Goal: Information Seeking & Learning: Learn about a topic

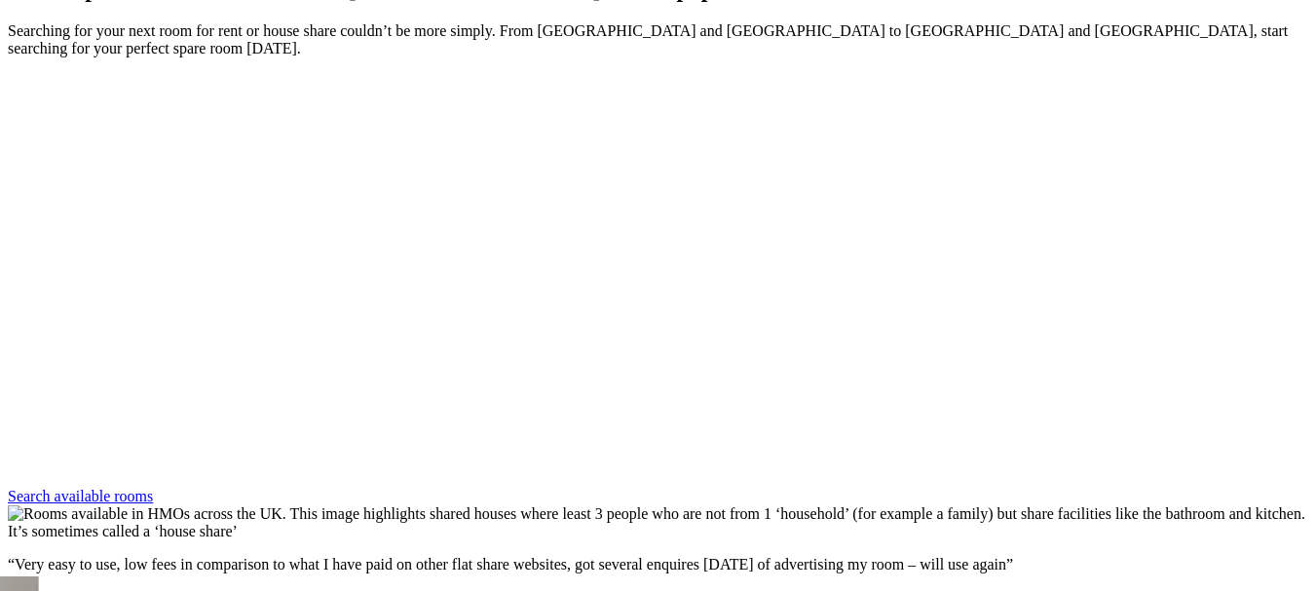
click at [1265, 488] on div "Next slide" at bounding box center [658, 488] width 1300 height 0
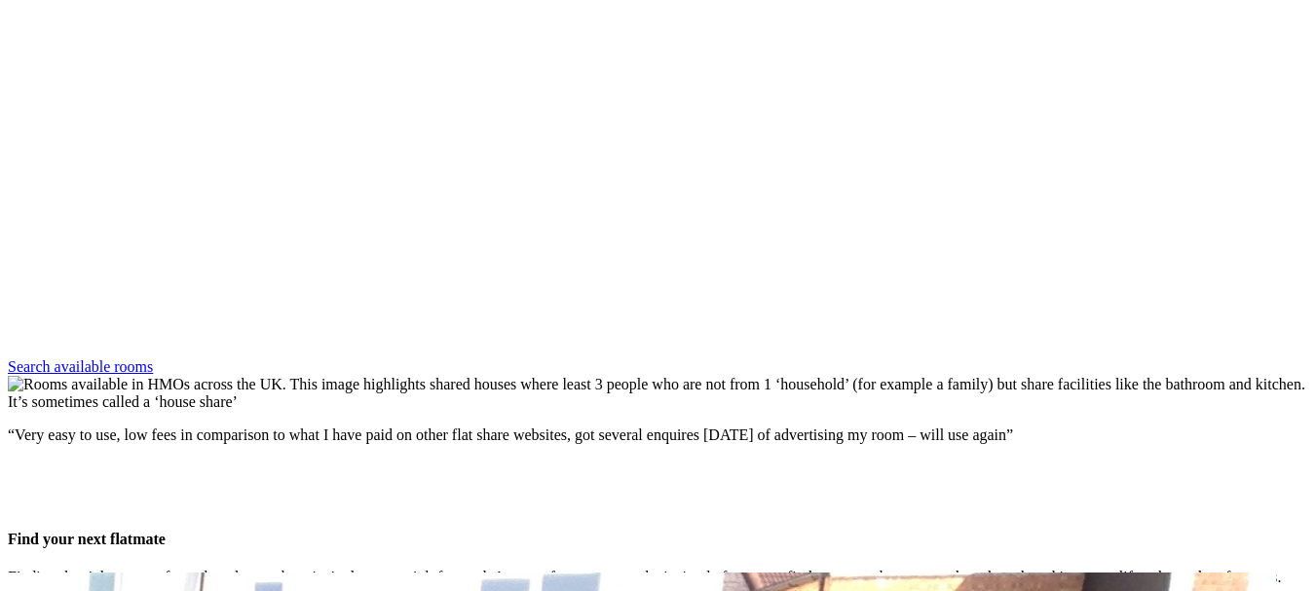
scroll to position [1178, 0]
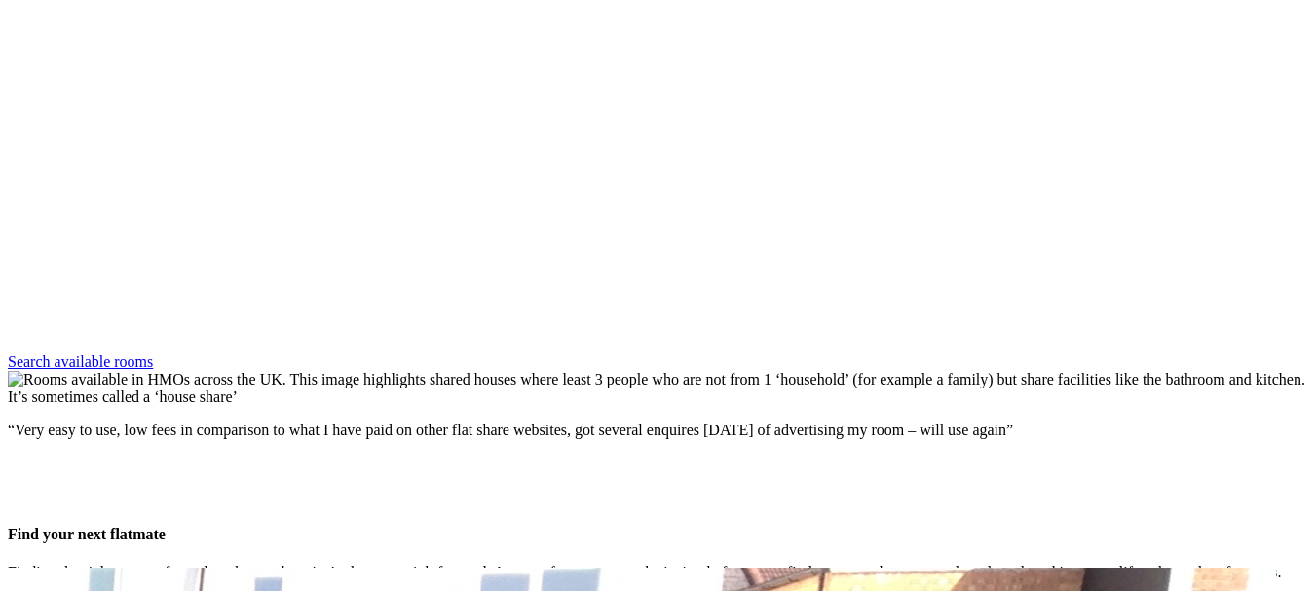
drag, startPoint x: 1315, startPoint y: 270, endPoint x: 1303, endPoint y: 357, distance: 88.4
click at [1303, 357] on section "Latest spare rooms for rent in the UK’s most popular cities Searching for your …" at bounding box center [658, 106] width 1300 height 529
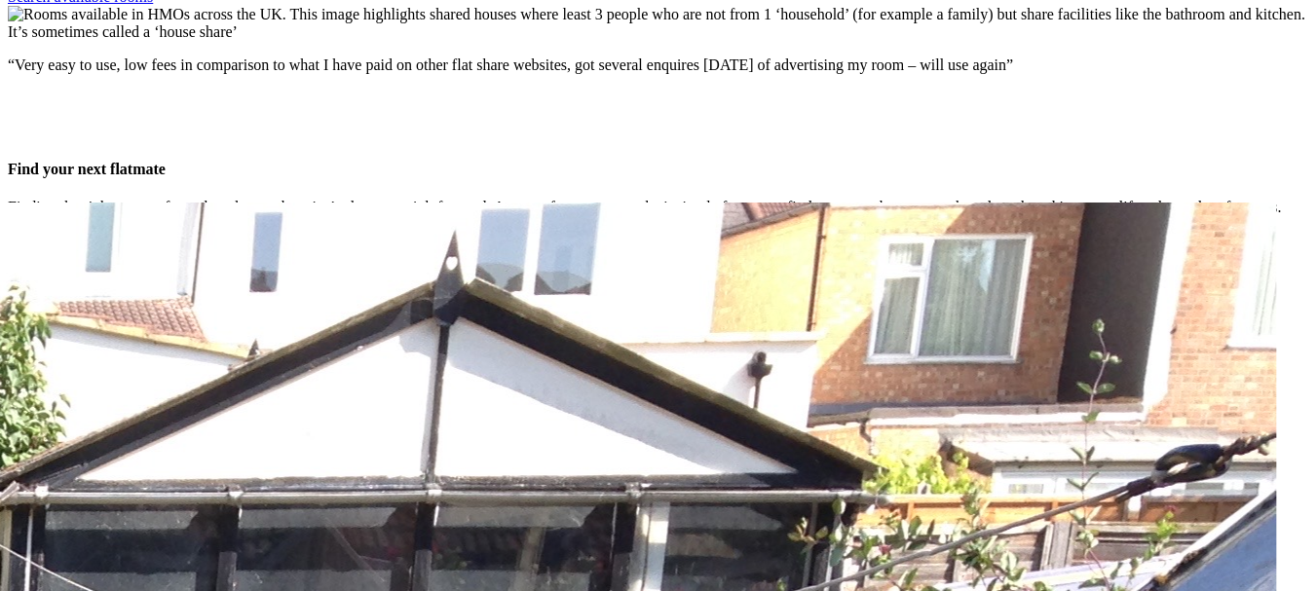
scroll to position [1526, 0]
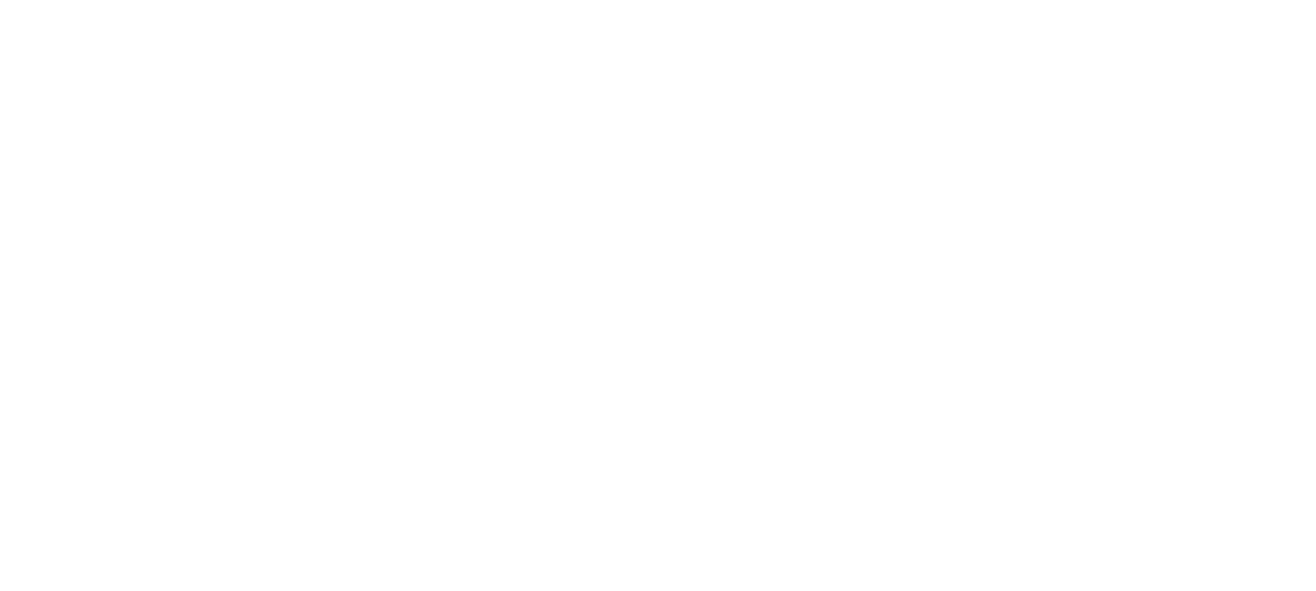
scroll to position [2338, 0]
drag, startPoint x: 299, startPoint y: 405, endPoint x: 79, endPoint y: 407, distance: 220.1
copy h3 "Property Description"
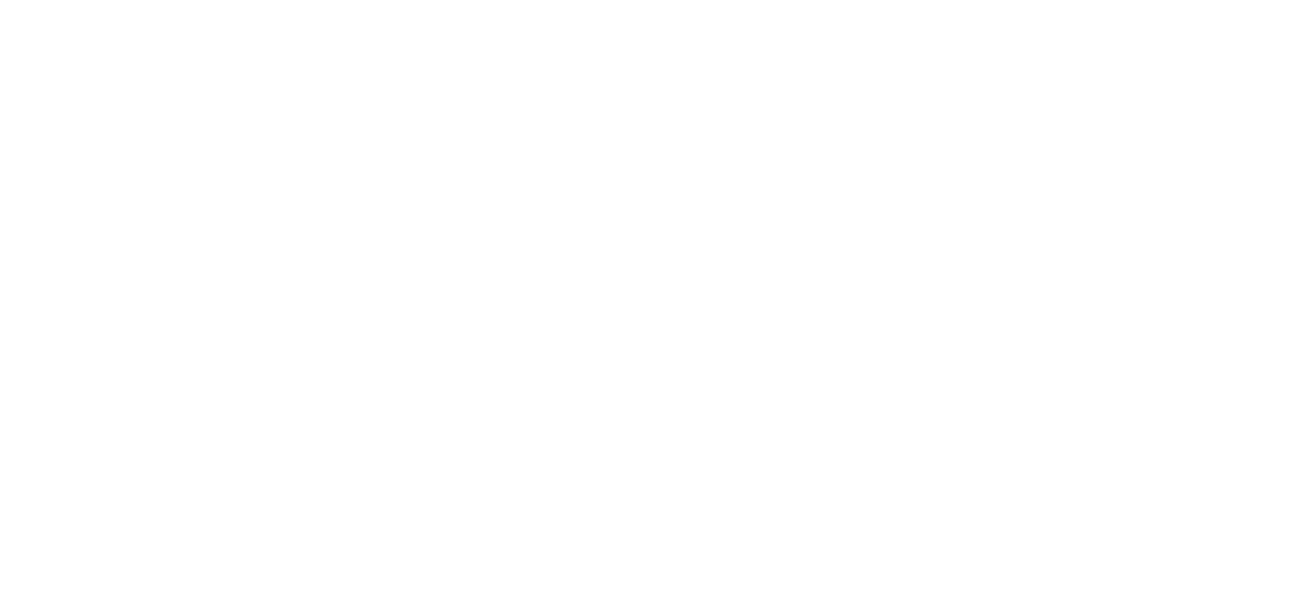
drag, startPoint x: 351, startPoint y: 393, endPoint x: 94, endPoint y: 404, distance: 257.4
copy h3 "Property Description xyz"
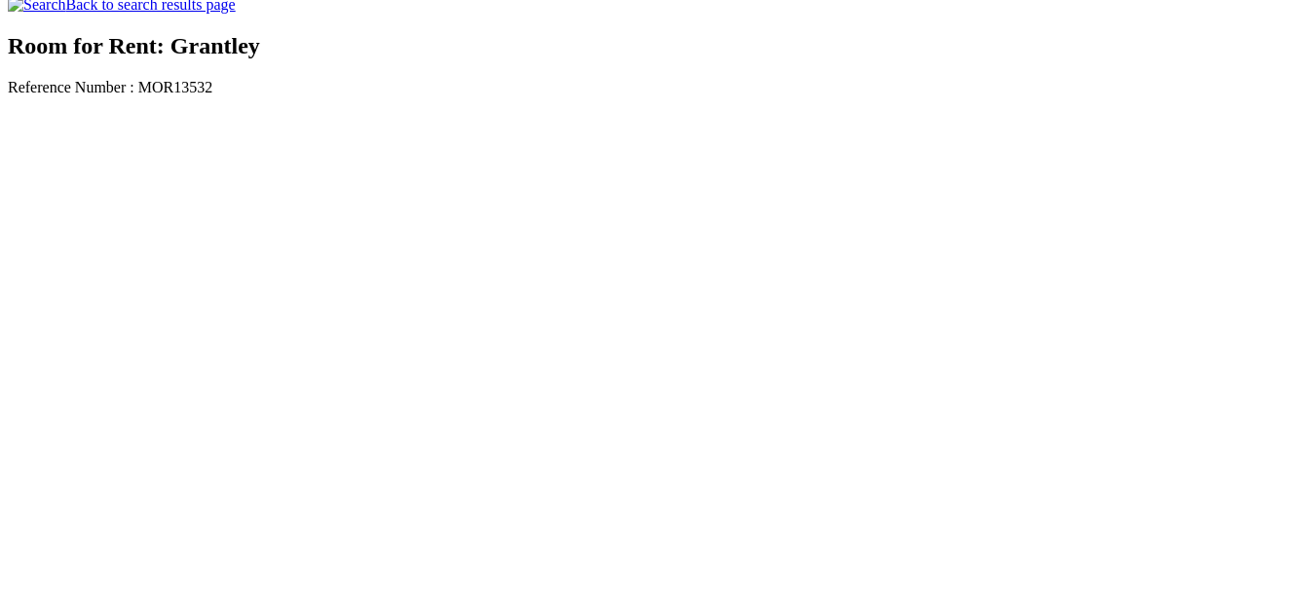
scroll to position [584, 0]
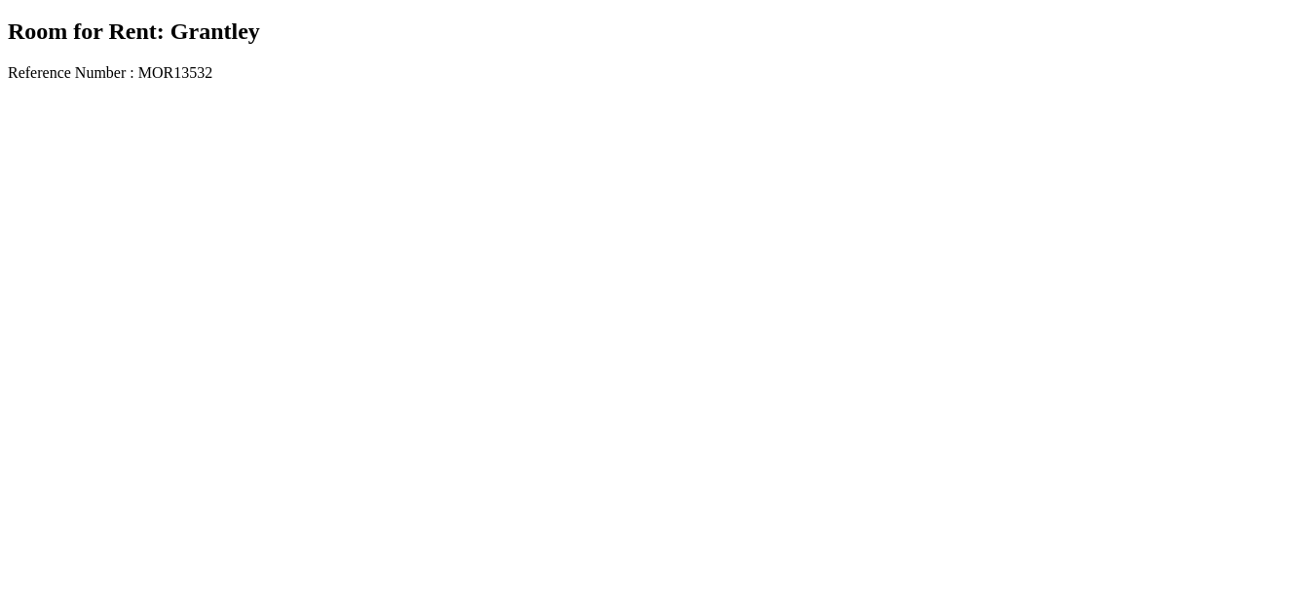
scroll to position [487, 0]
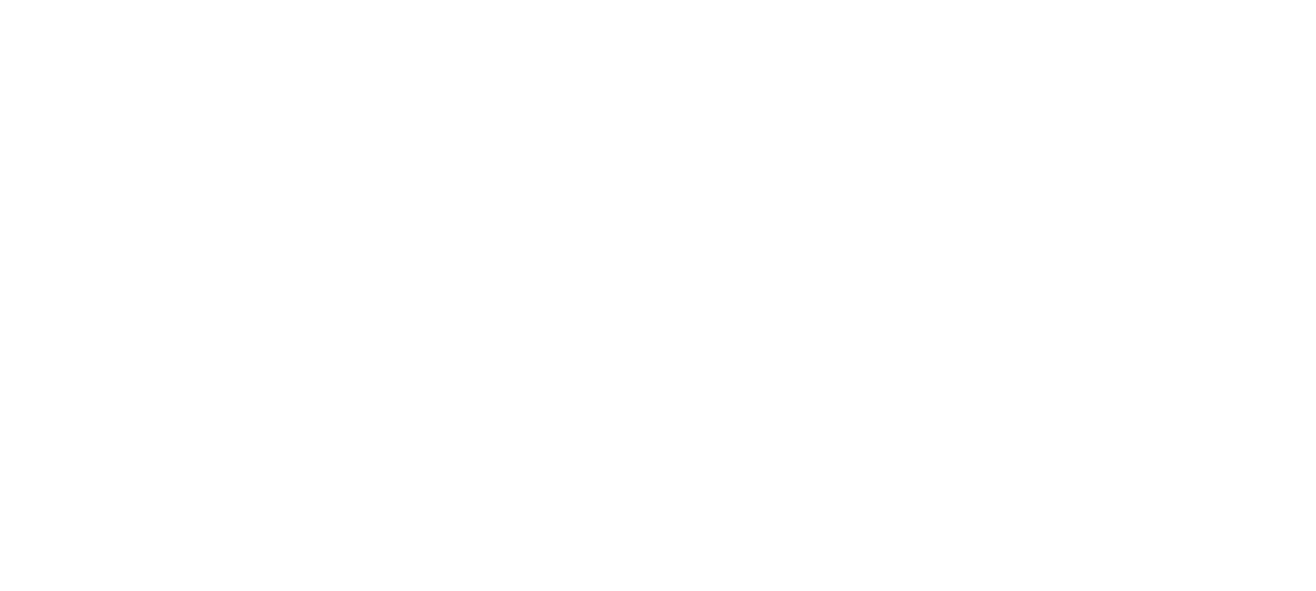
scroll to position [584, 0]
drag, startPoint x: 137, startPoint y: 299, endPoint x: 84, endPoint y: 300, distance: 53.6
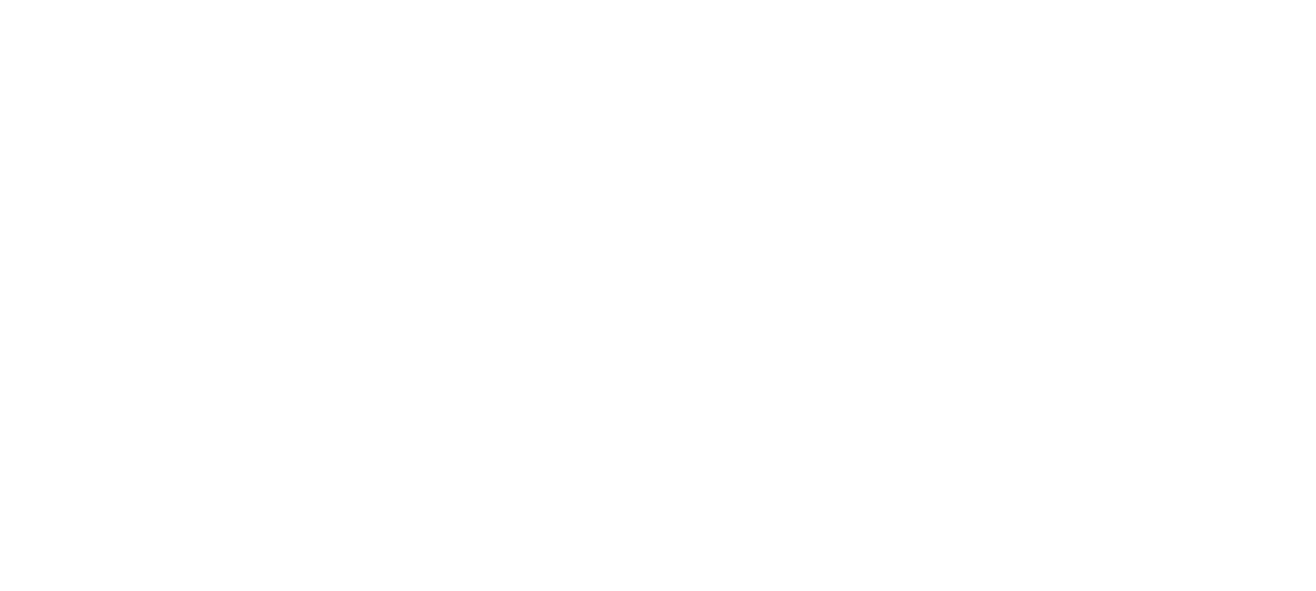
scroll to position [2630, 0]
drag, startPoint x: 147, startPoint y: 196, endPoint x: 82, endPoint y: 196, distance: 65.3
copy h3 "Map"
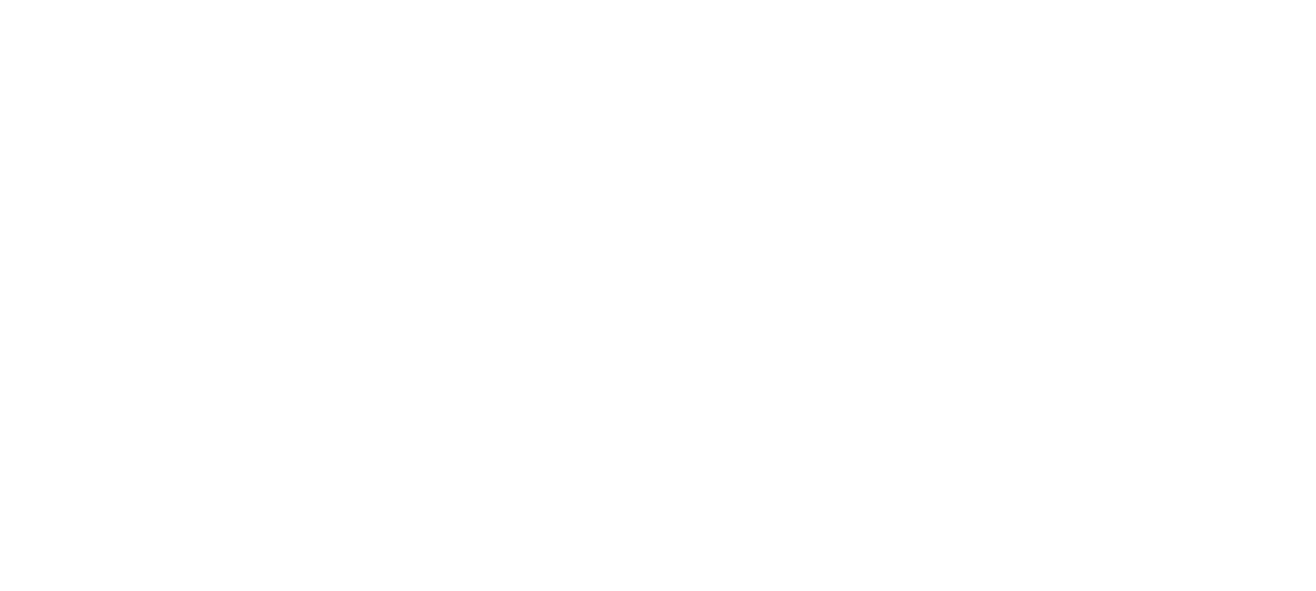
scroll to position [2435, 0]
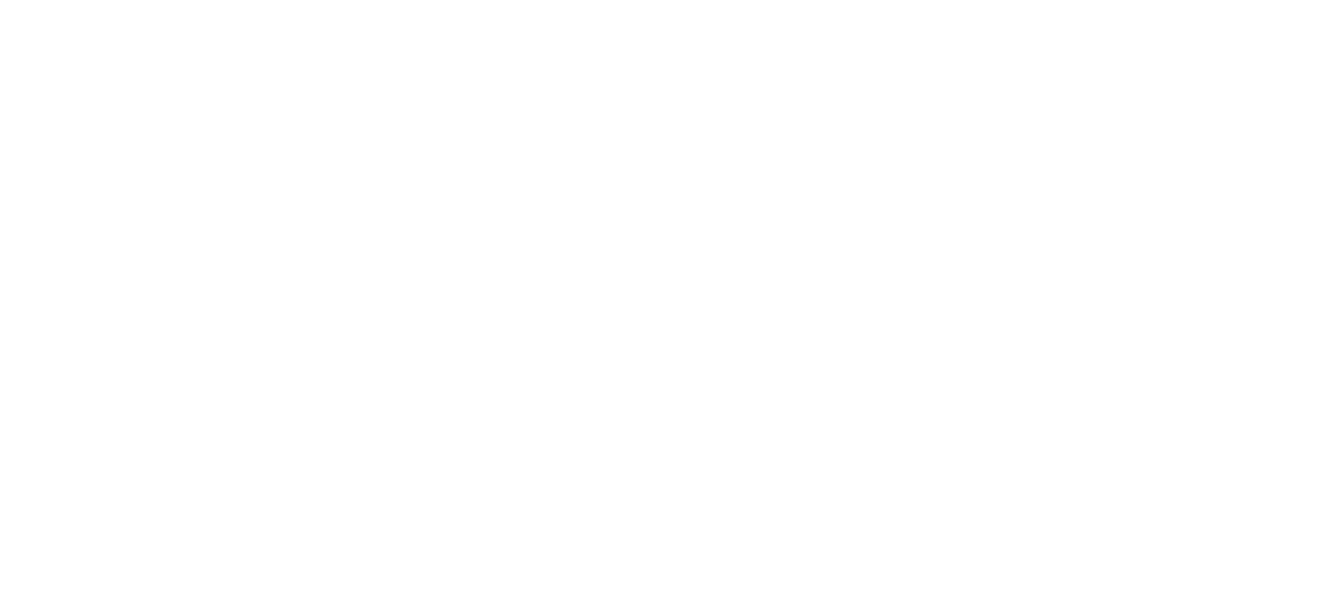
drag, startPoint x: 431, startPoint y: 55, endPoint x: 420, endPoint y: 63, distance: 14.6
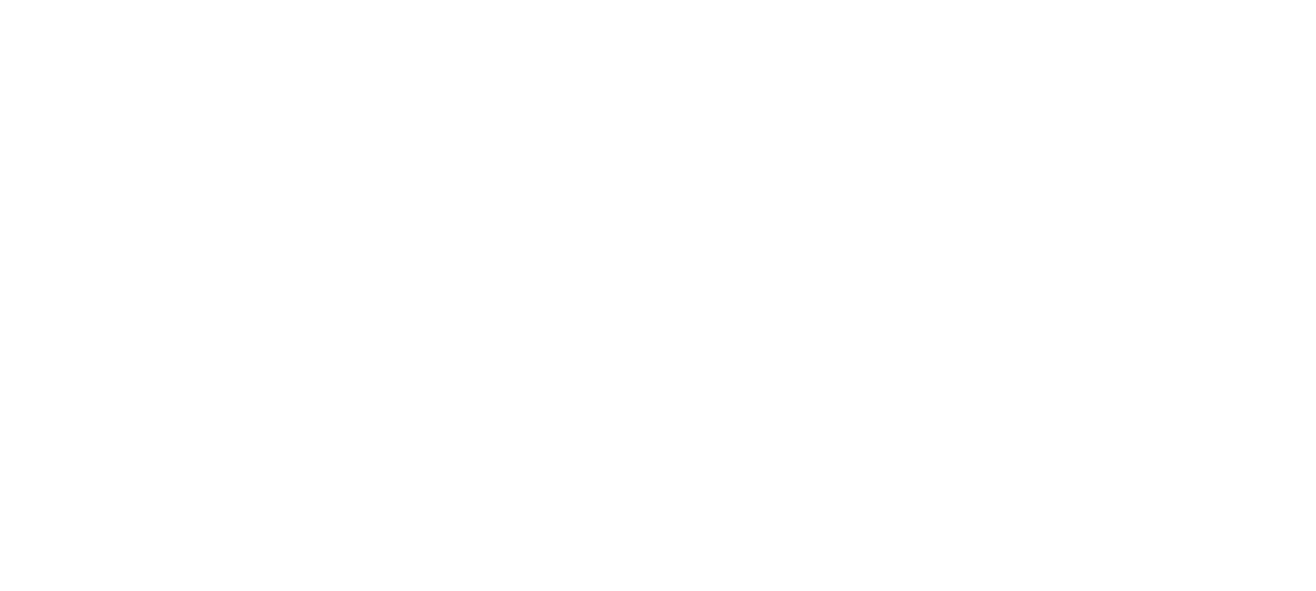
scroll to position [3083, 0]
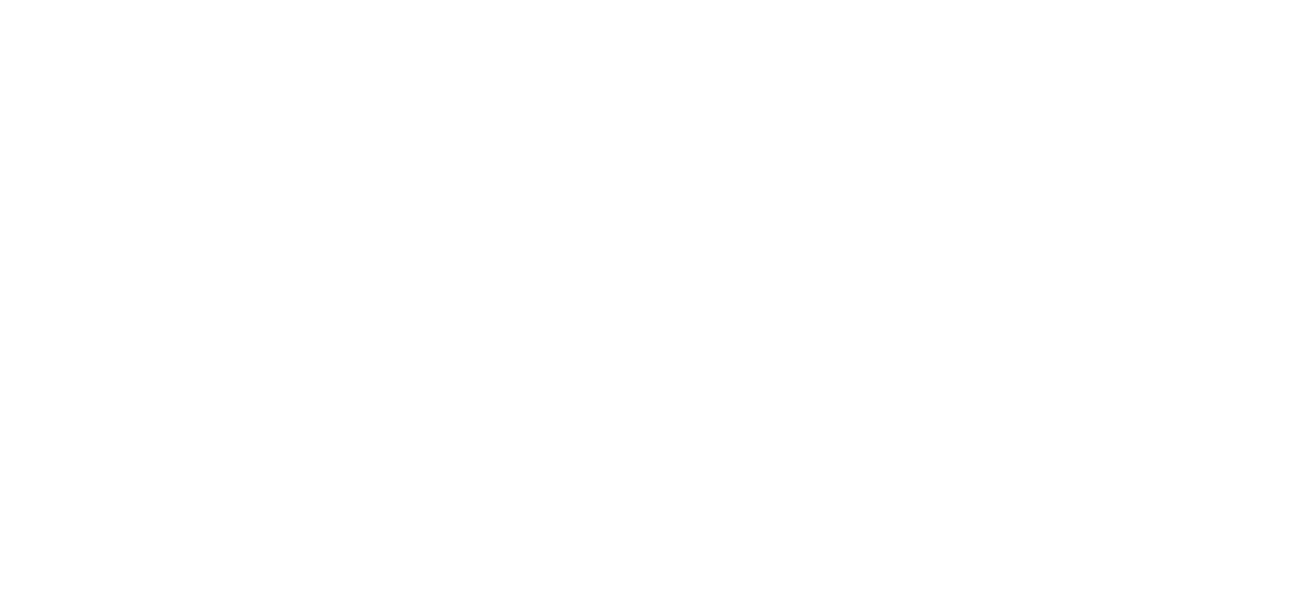
scroll to position [2543, 0]
